Goal: Task Accomplishment & Management: Complete application form

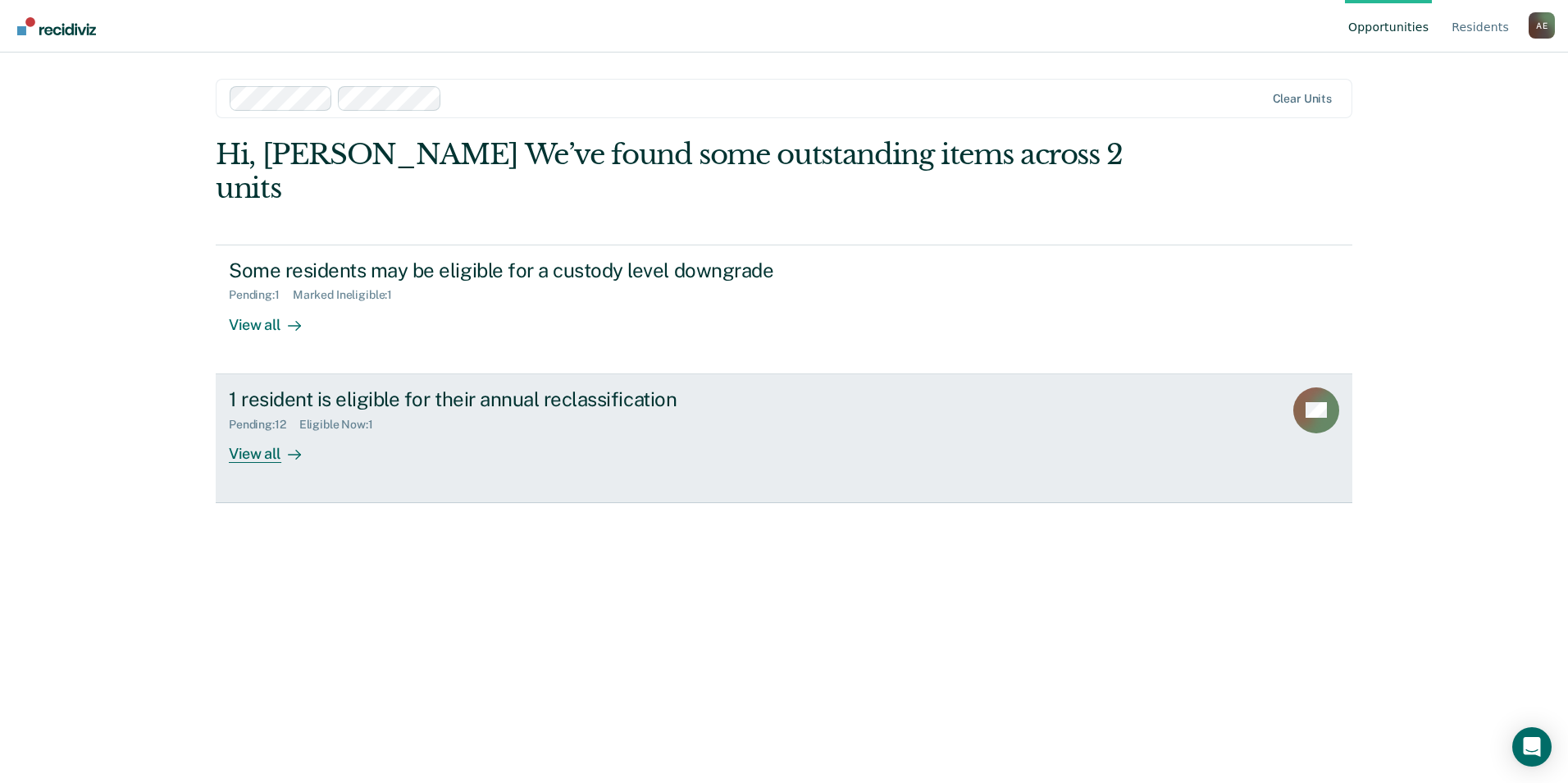
click at [263, 431] on div "View all" at bounding box center [274, 446] width 91 height 32
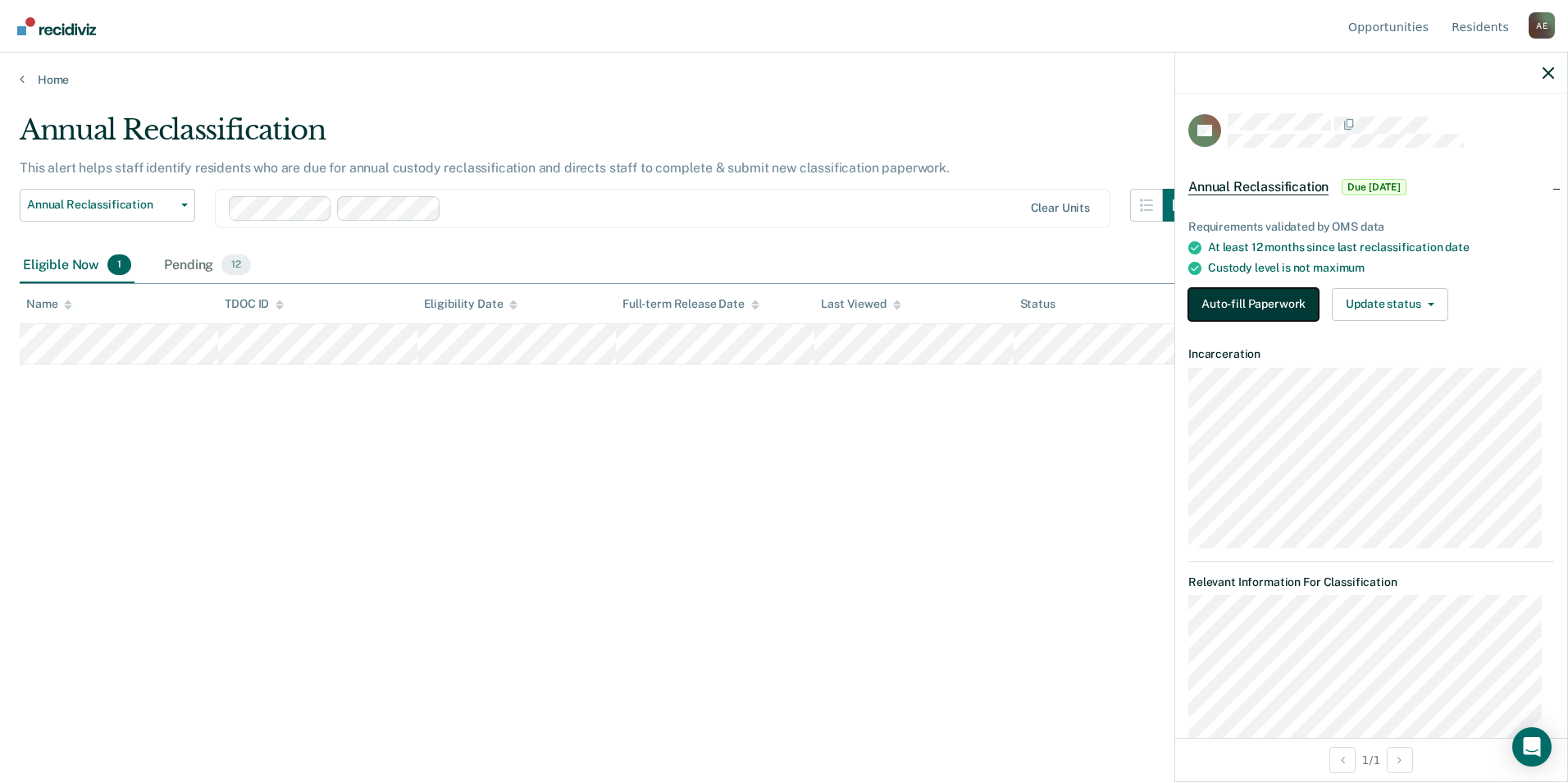
click at [1256, 309] on button "Auto-fill Paperwork" at bounding box center [1253, 304] width 130 height 33
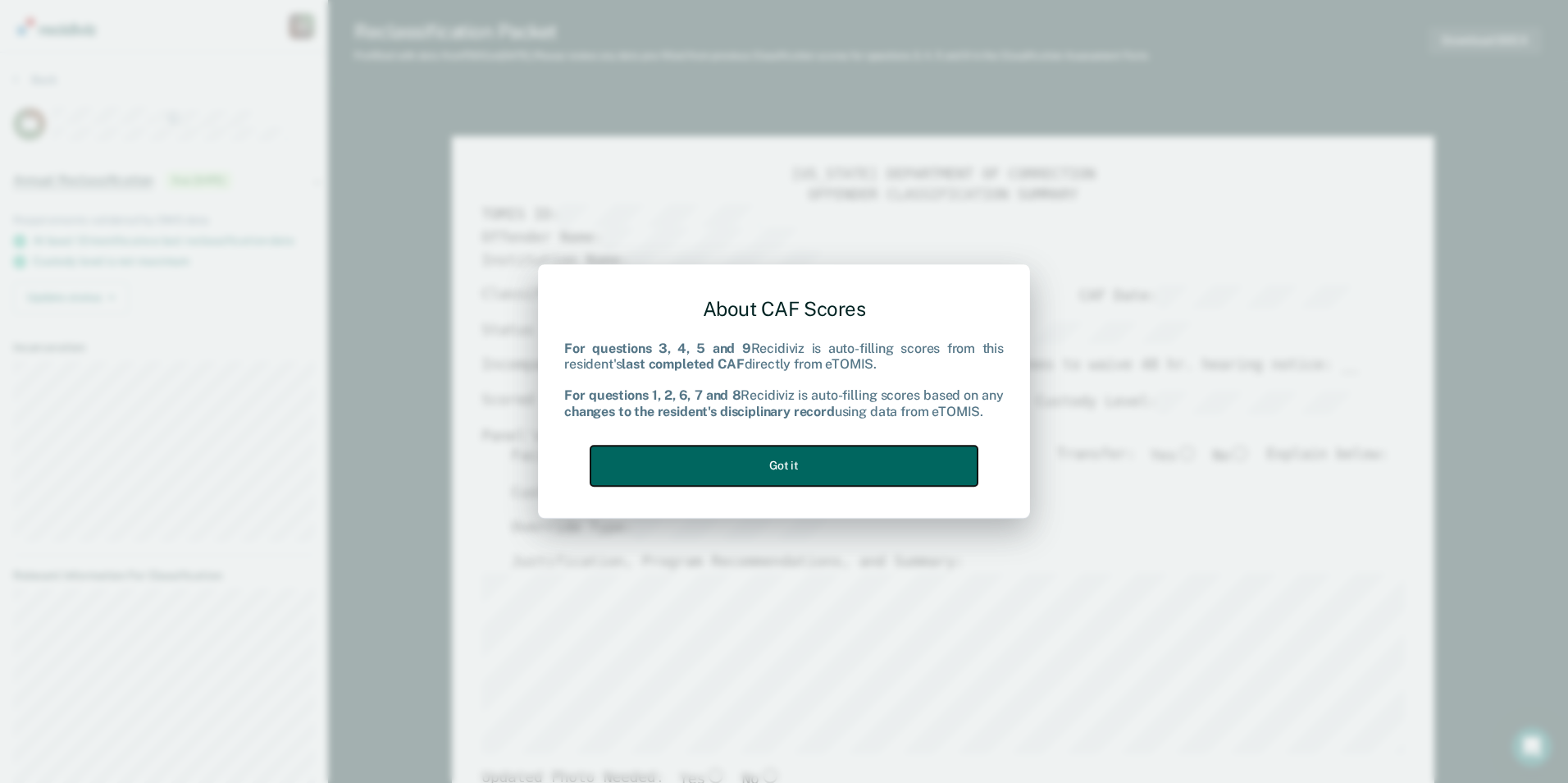
click at [740, 481] on button "Got it" at bounding box center [784, 466] width 387 height 40
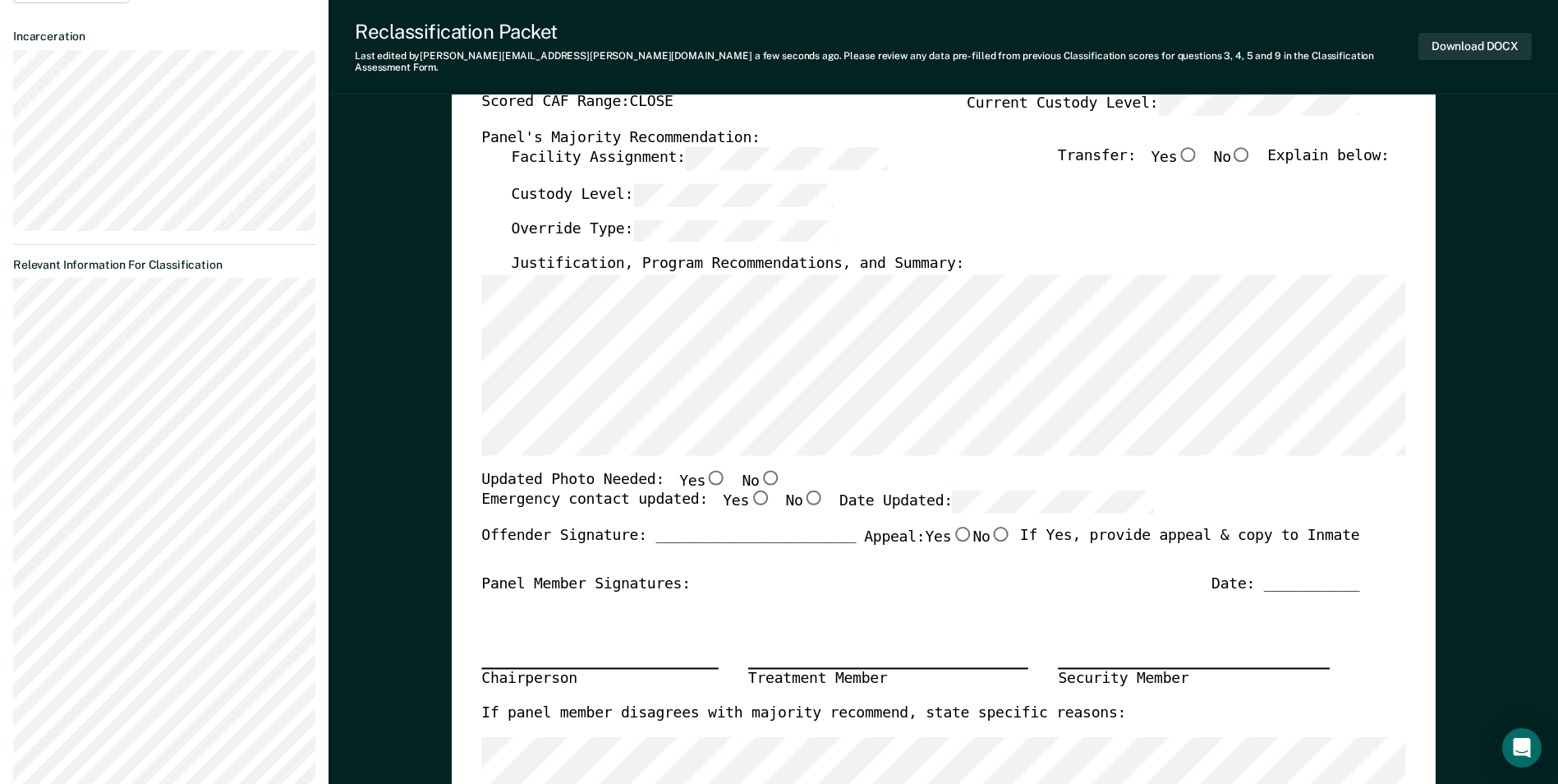
scroll to position [82, 0]
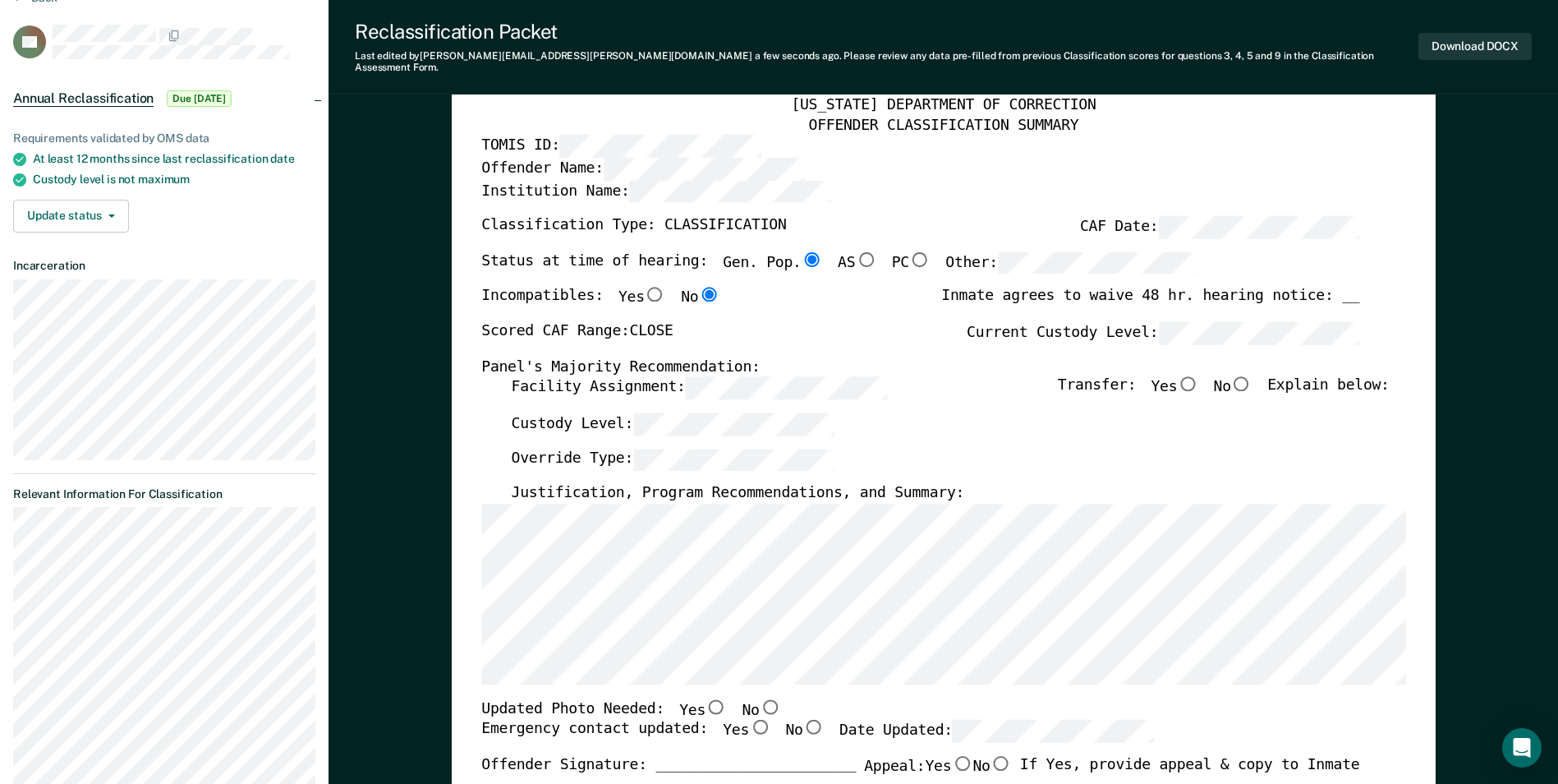
click at [1242, 376] on label "No" at bounding box center [1233, 387] width 39 height 22
click at [1242, 376] on input "No" at bounding box center [1241, 384] width 21 height 15
type textarea "x"
radio input "true"
click at [724, 460] on div "Override Type:" at bounding box center [950, 466] width 878 height 36
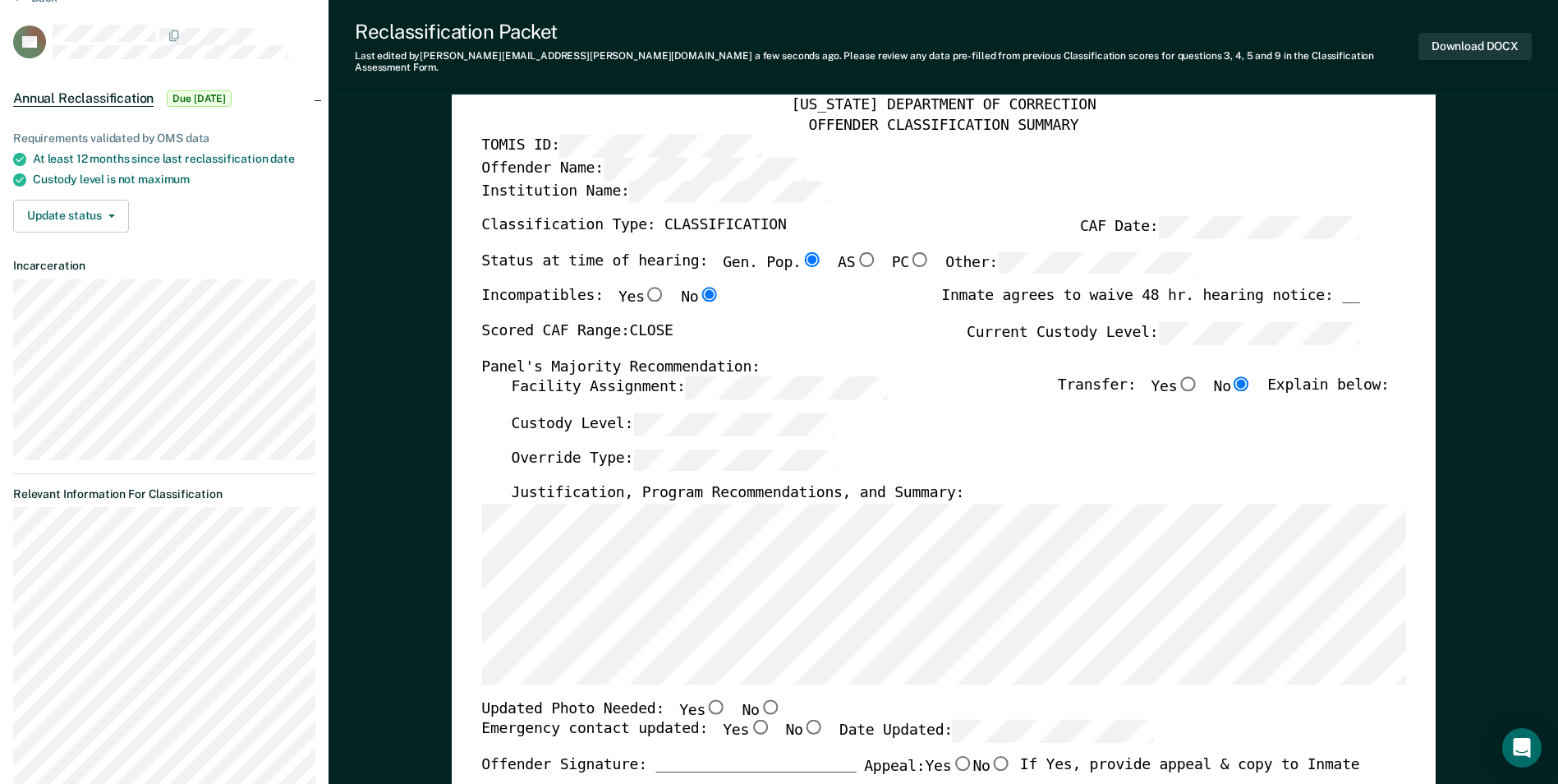
click at [697, 460] on div "Override Type:" at bounding box center [950, 466] width 878 height 36
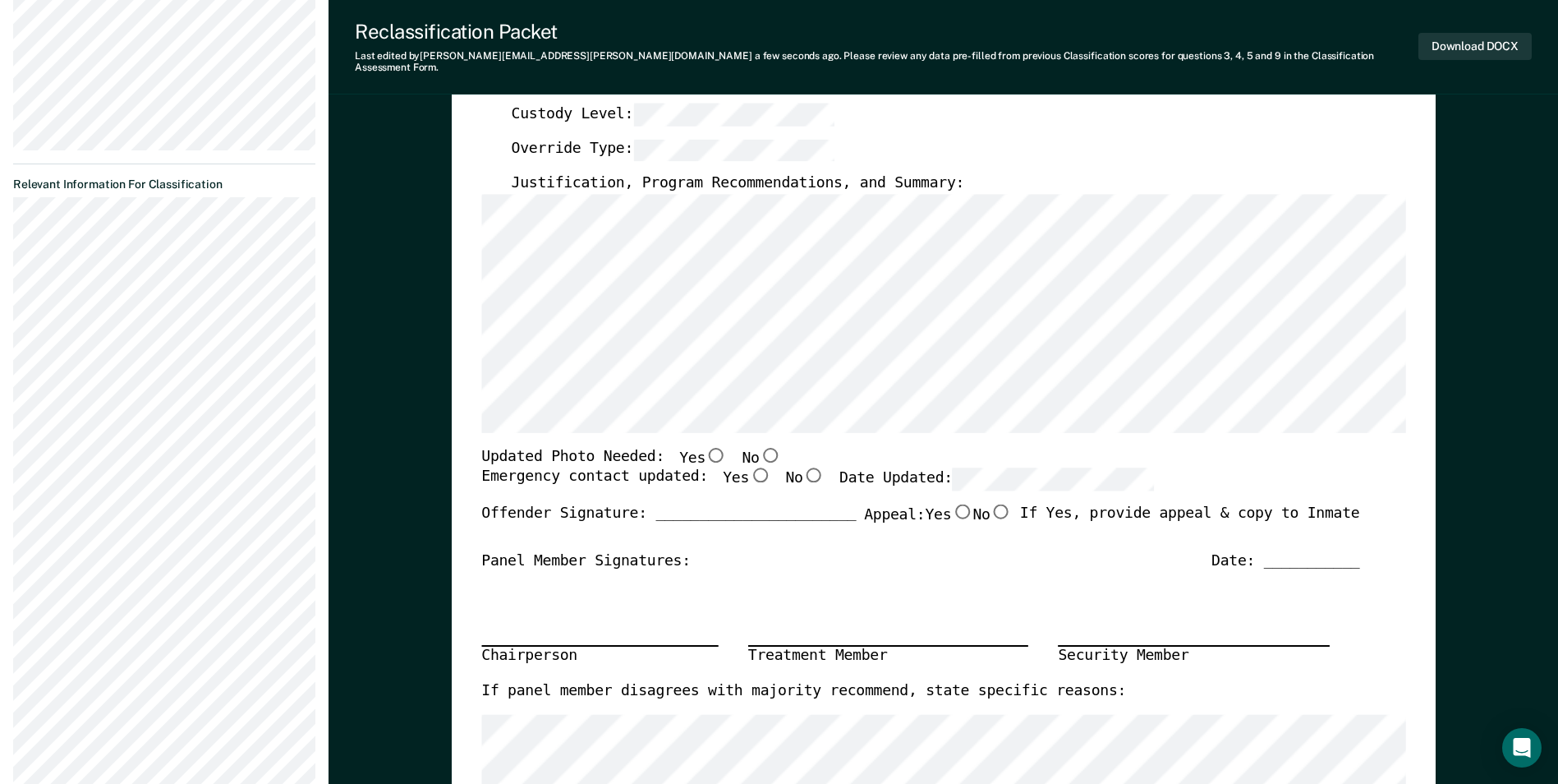
scroll to position [411, 0]
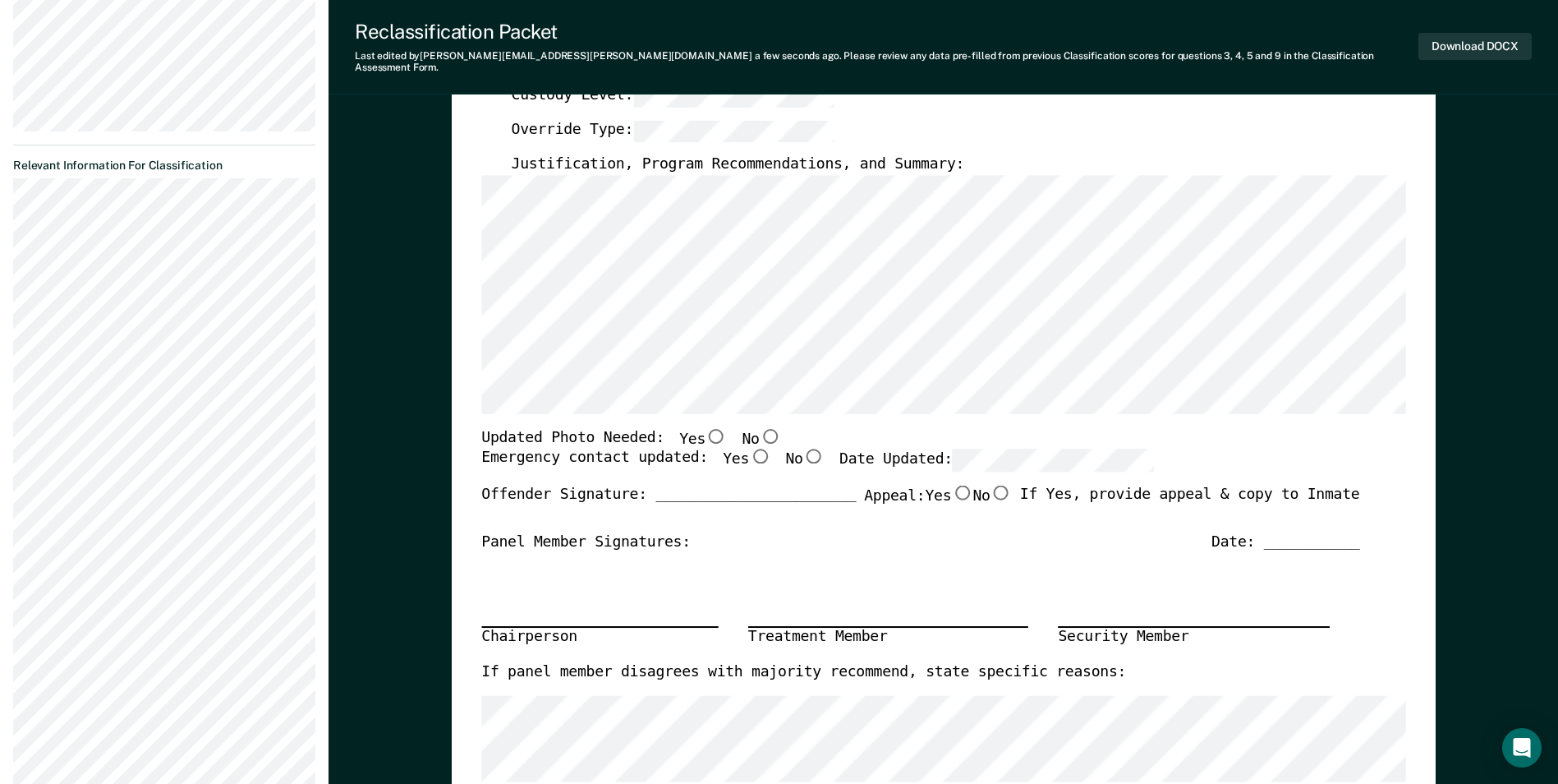
click at [759, 428] on input "No" at bounding box center [769, 435] width 21 height 15
type textarea "x"
radio input "true"
click at [750, 450] on input "Yes" at bounding box center [760, 457] width 21 height 15
type textarea "x"
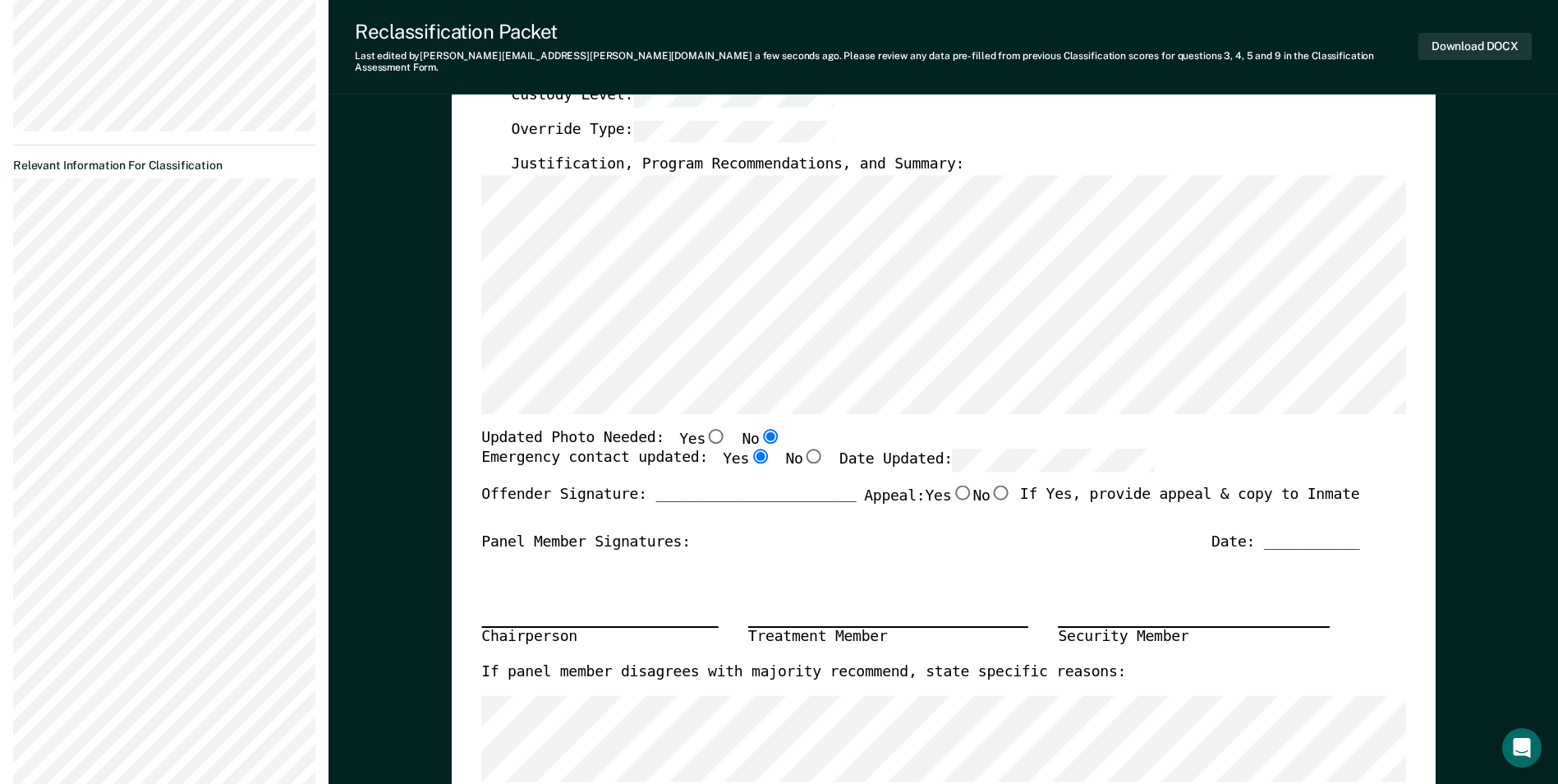
radio input "true"
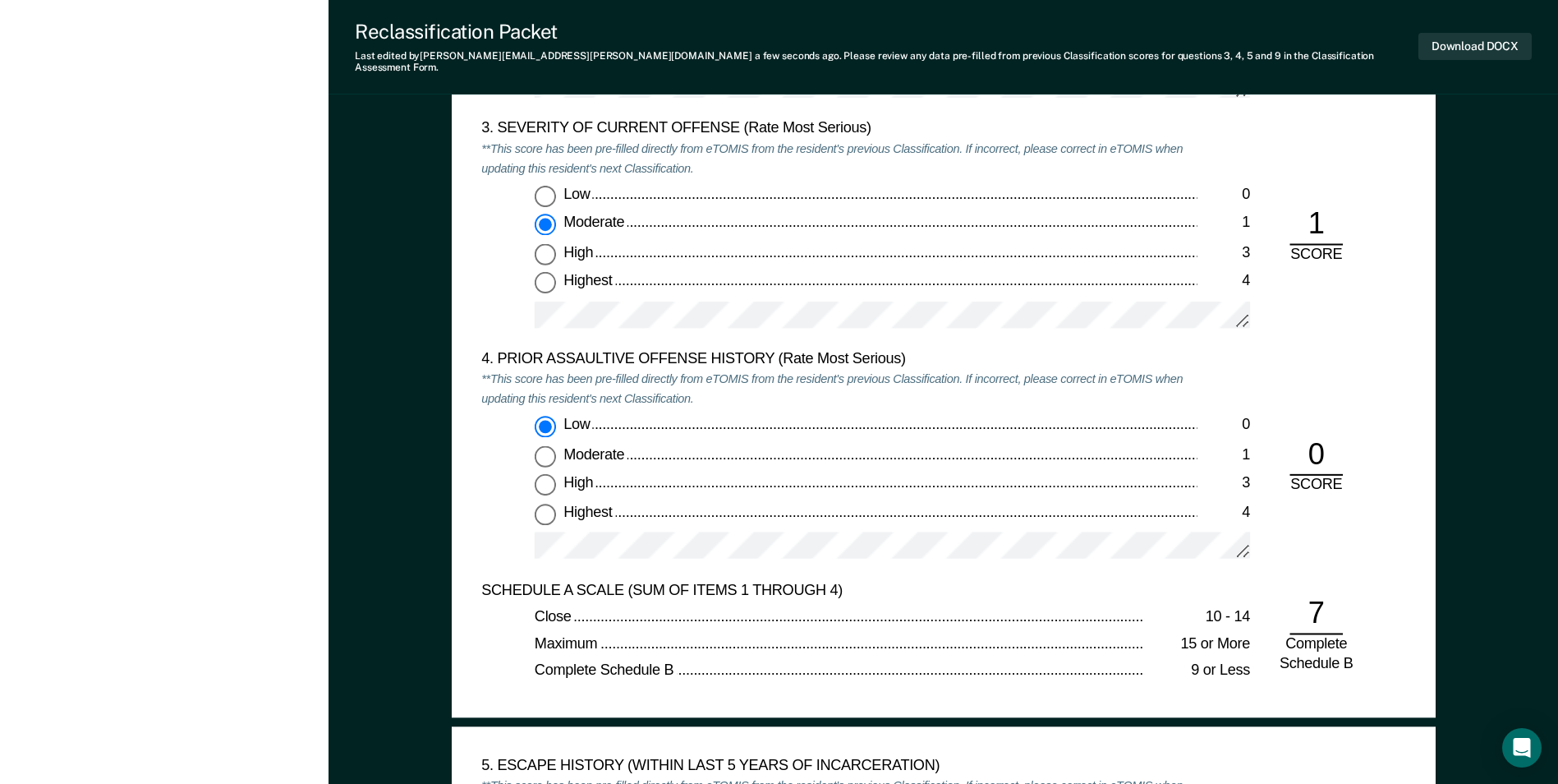
scroll to position [1992, 0]
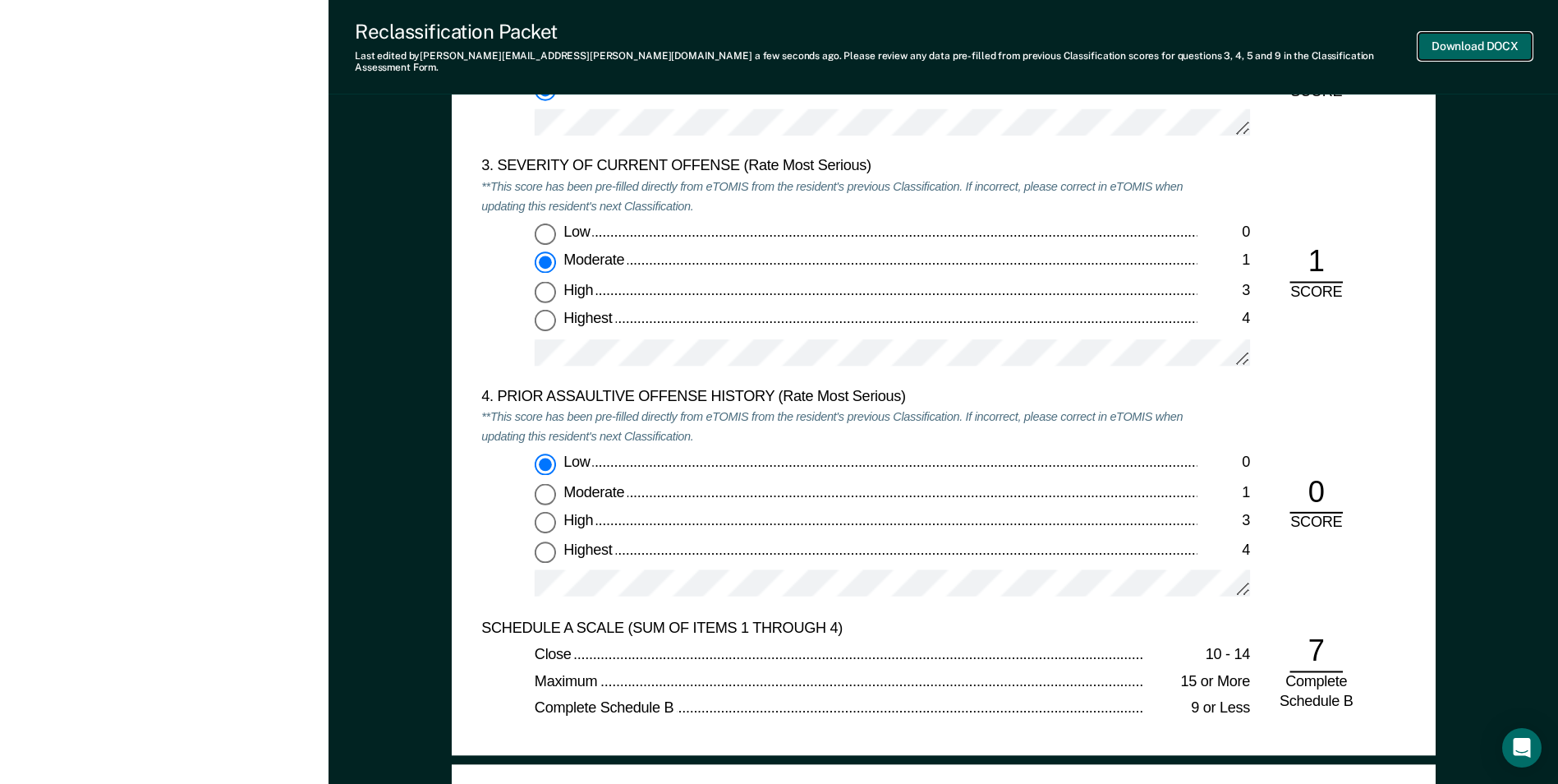
click at [1471, 45] on button "Download DOCX" at bounding box center [1475, 46] width 113 height 27
type textarea "x"
